Goal: Task Accomplishment & Management: Manage account settings

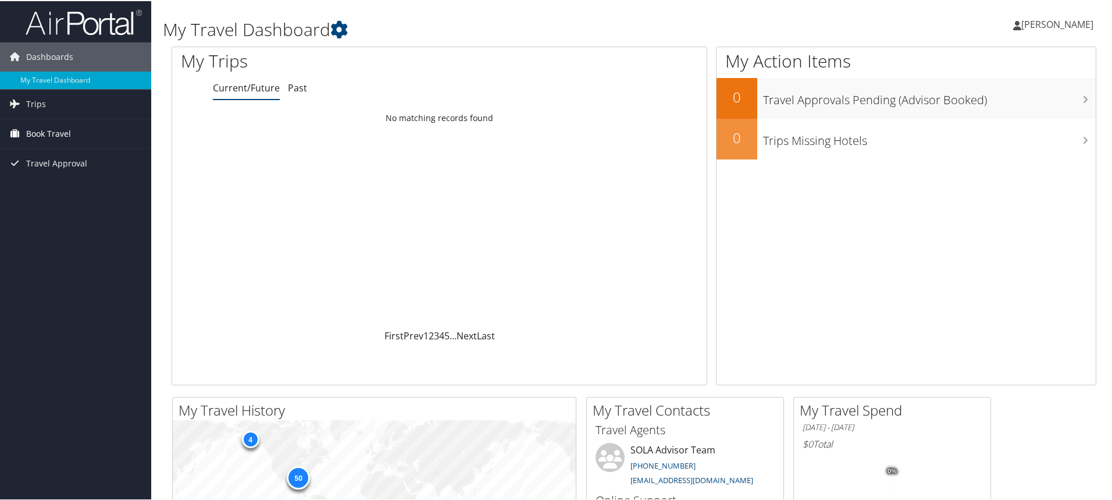
click at [83, 126] on link "Book Travel" at bounding box center [75, 132] width 151 height 29
click at [84, 170] on link "Book/Manage Online Trips" at bounding box center [75, 173] width 151 height 17
click at [122, 179] on link "Book/Manage Online Trips" at bounding box center [75, 173] width 151 height 17
click at [1019, 27] on icon at bounding box center [1018, 24] width 8 height 9
click at [1047, 106] on link "View Travel Profile" at bounding box center [1027, 104] width 130 height 20
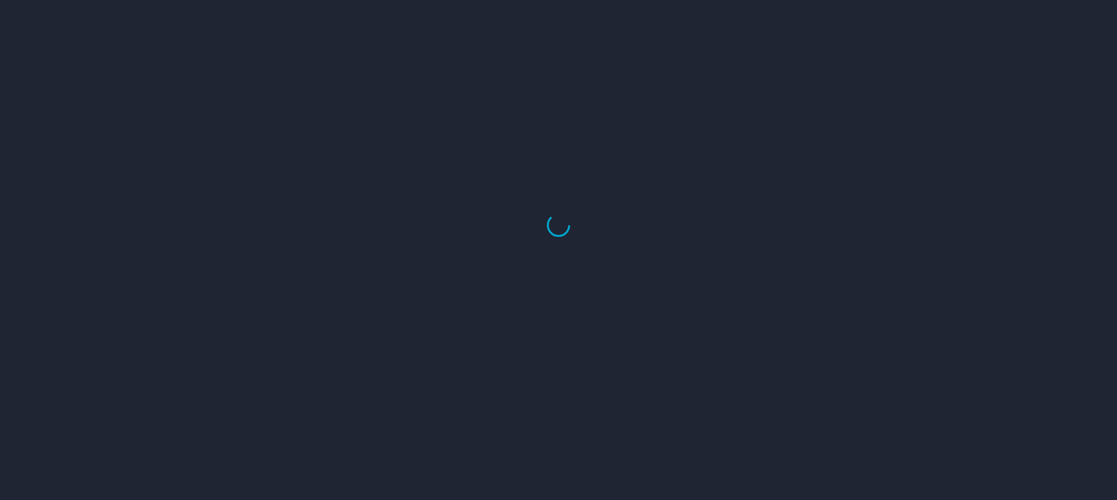
select select "US"
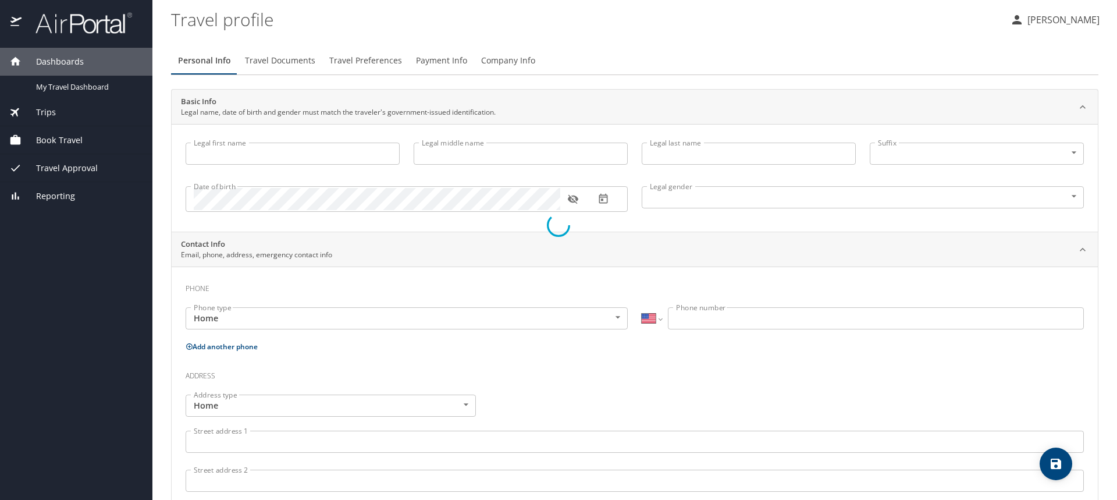
type input "Collise"
type input "Dupont"
type input "[DEMOGRAPHIC_DATA]"
type input "[PERSON_NAME]"
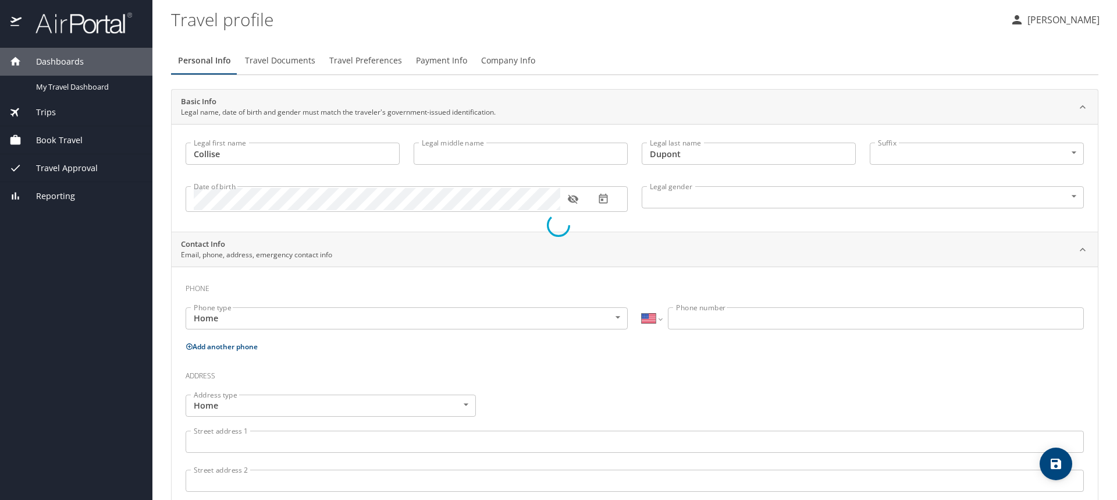
type input "[PHONE_NUMBER]"
select select "US"
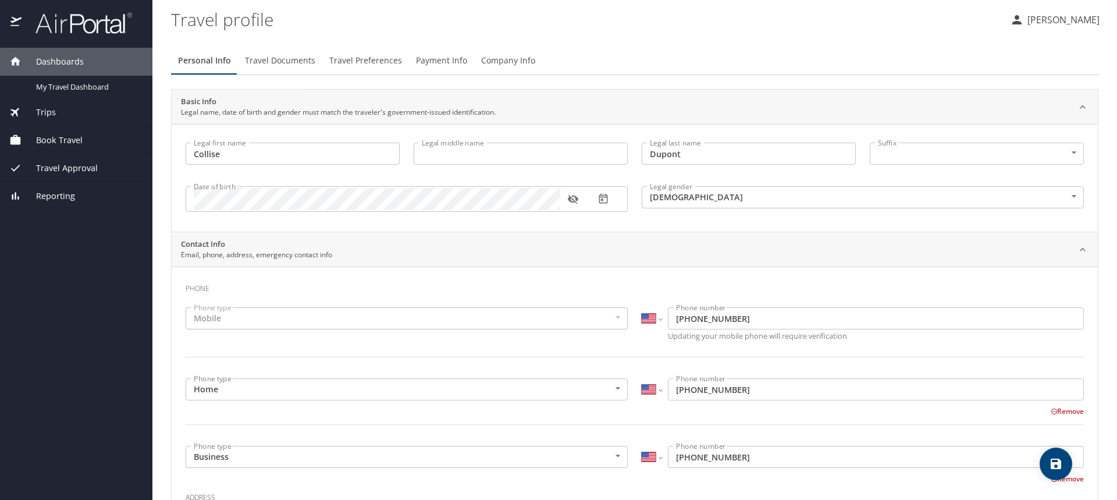
select select "US"
